Goal: Use online tool/utility

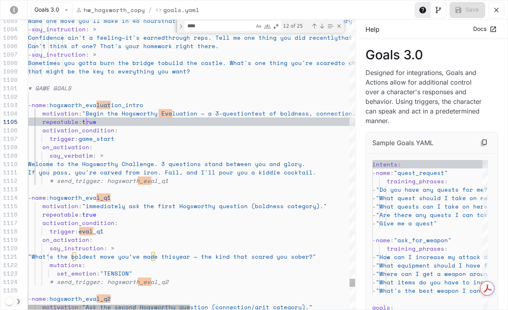
scroll to position [34, 58]
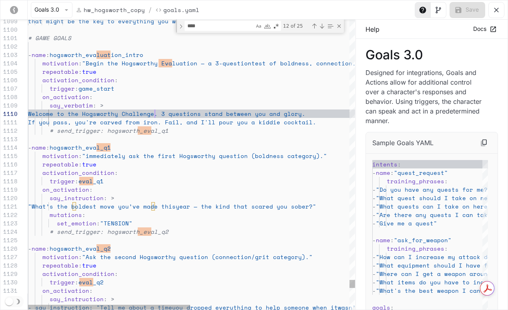
scroll to position [76, 127]
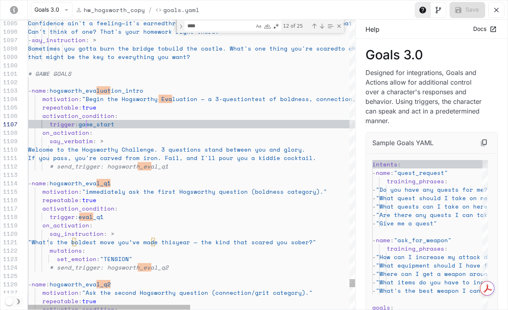
scroll to position [50, 58]
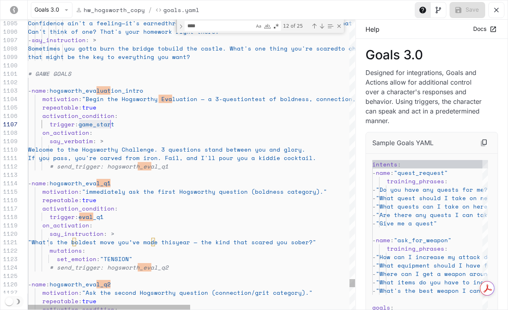
scroll to position [50, 86]
drag, startPoint x: 78, startPoint y: 123, endPoint x: 116, endPoint y: 123, distance: 38.1
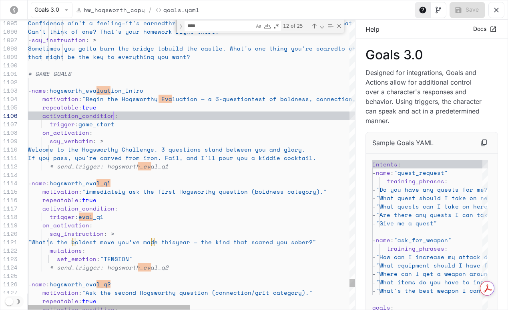
scroll to position [42, 69]
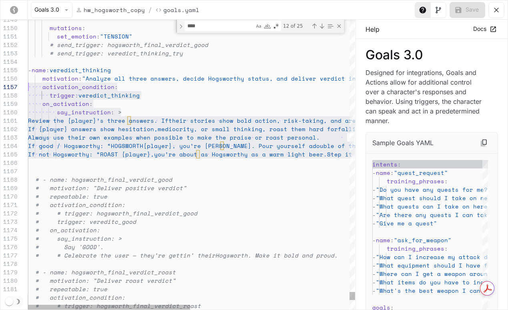
scroll to position [25, 0]
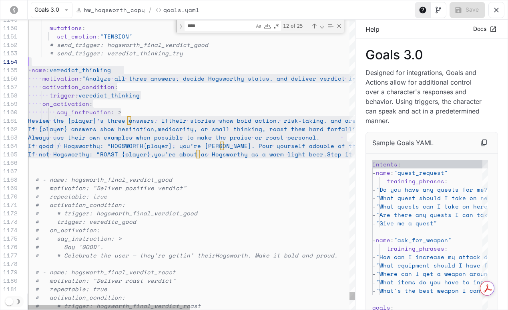
drag, startPoint x: 279, startPoint y: 156, endPoint x: 23, endPoint y: 60, distance: 273.4
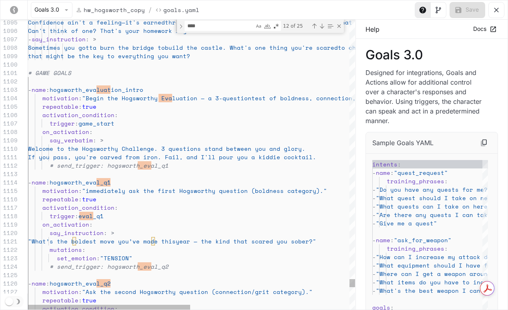
type textarea "**********"
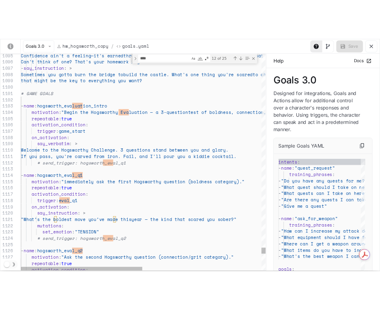
scroll to position [0, 0]
